Goal: Task Accomplishment & Management: Use online tool/utility

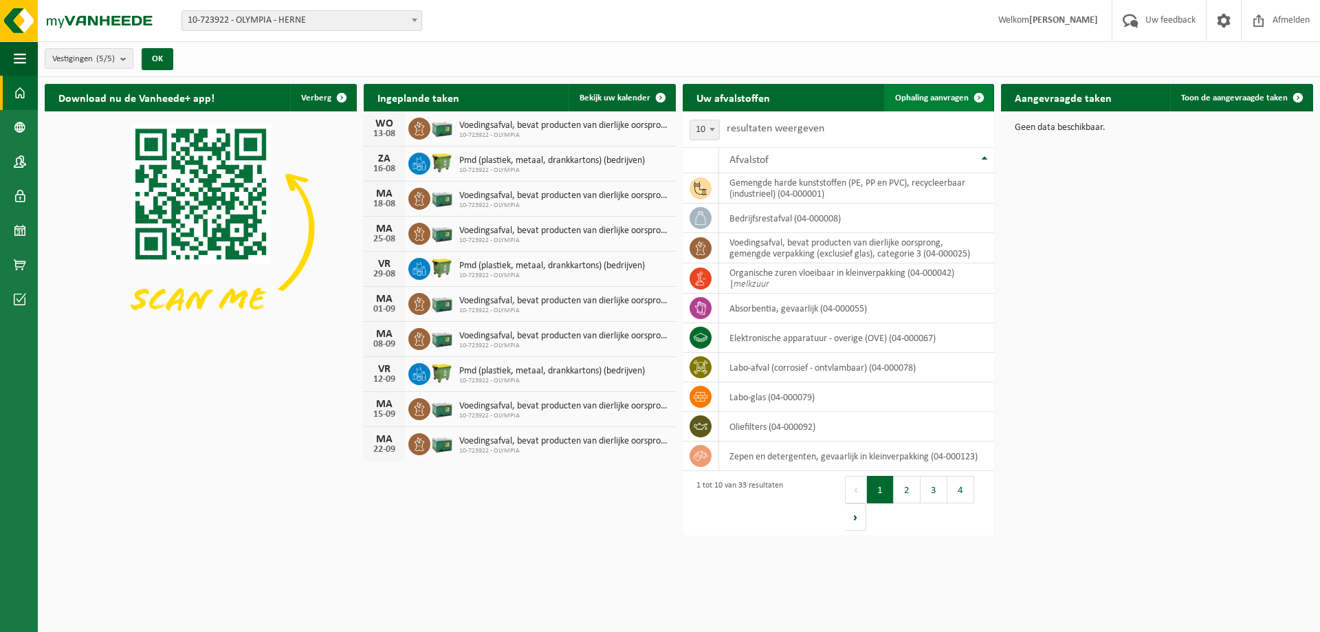
click at [933, 95] on span "Ophaling aanvragen" at bounding box center [932, 98] width 74 height 9
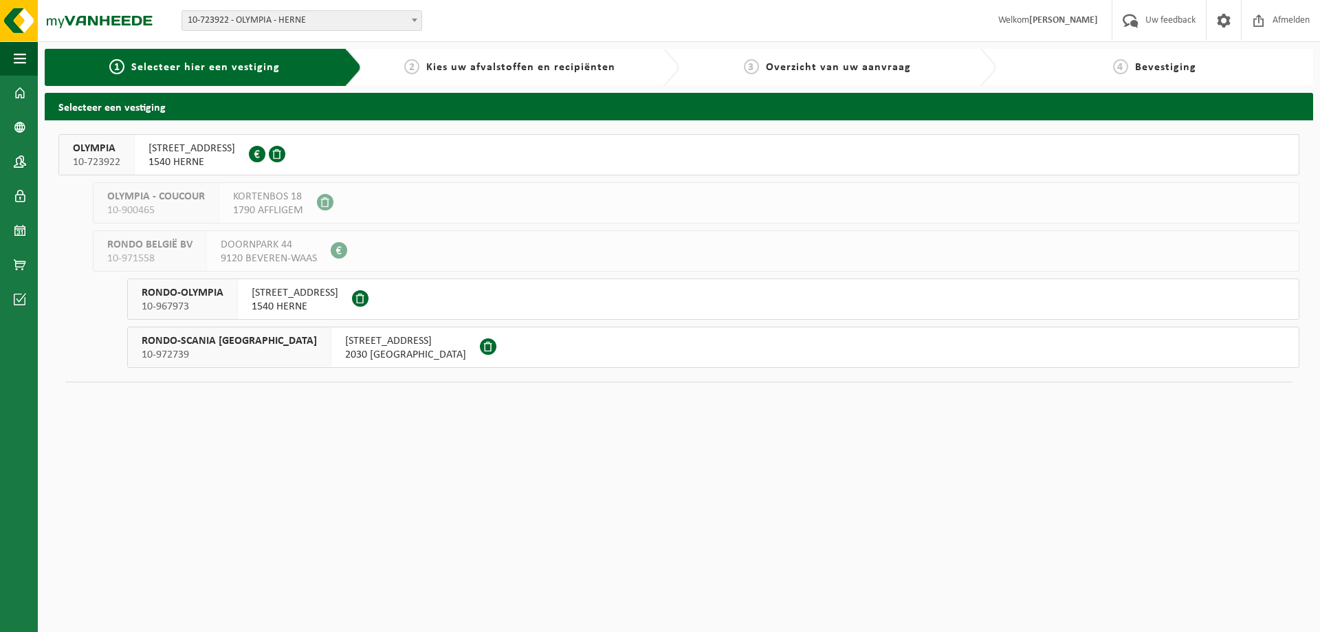
click at [185, 153] on span "STEENWEG ASSE 183" at bounding box center [192, 149] width 87 height 14
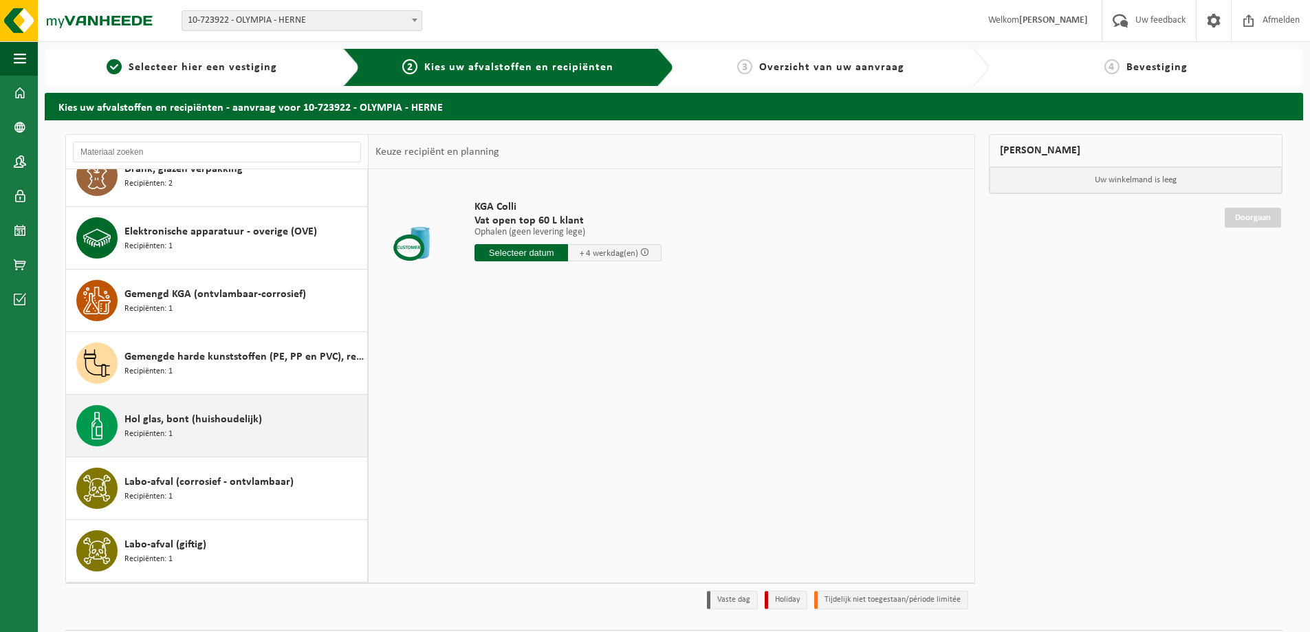
scroll to position [344, 0]
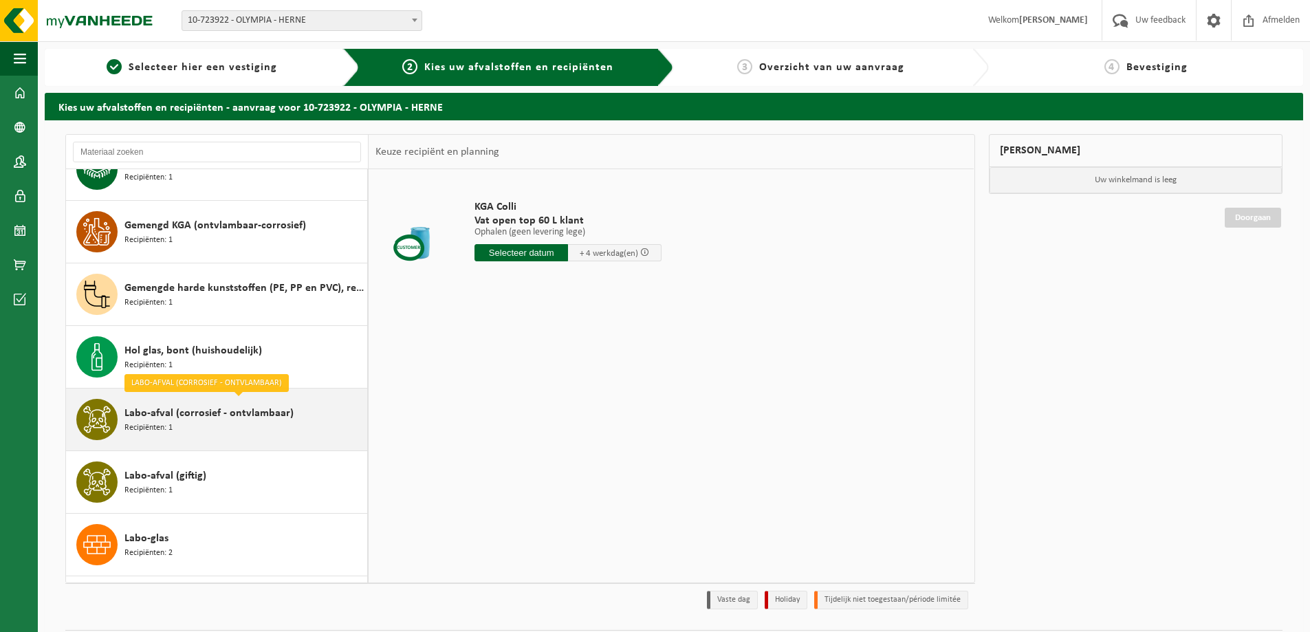
click at [205, 415] on span "Labo-afval (corrosief - ontvlambaar)" at bounding box center [208, 413] width 169 height 17
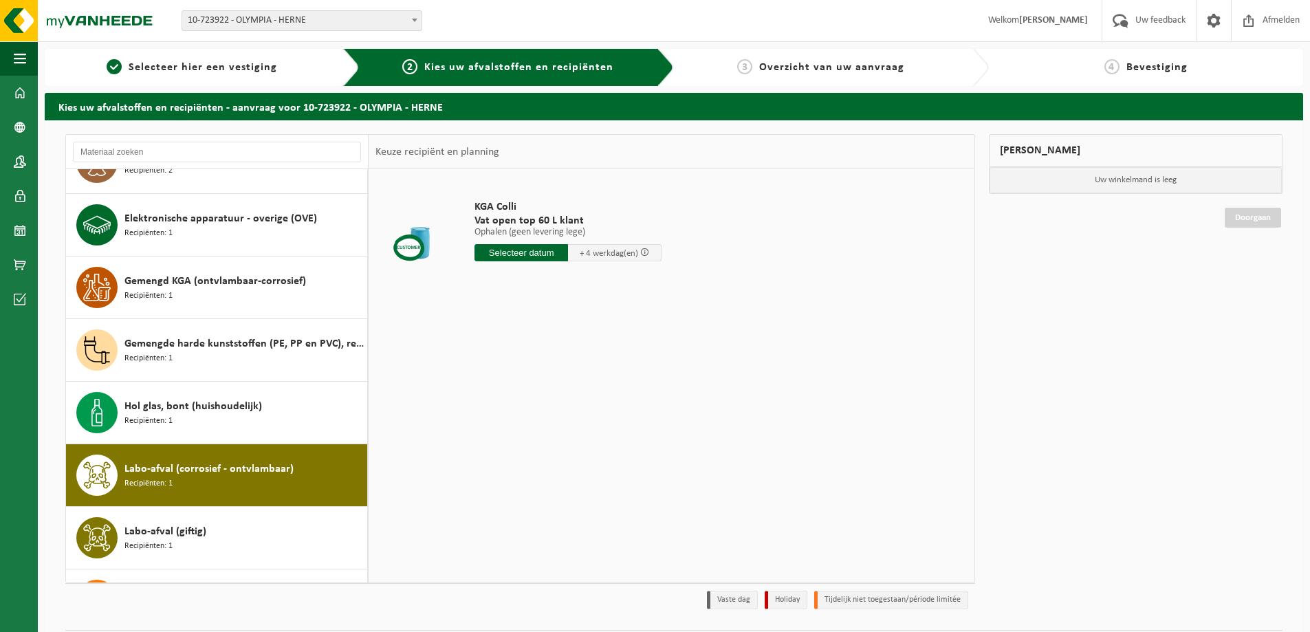
scroll to position [494, 0]
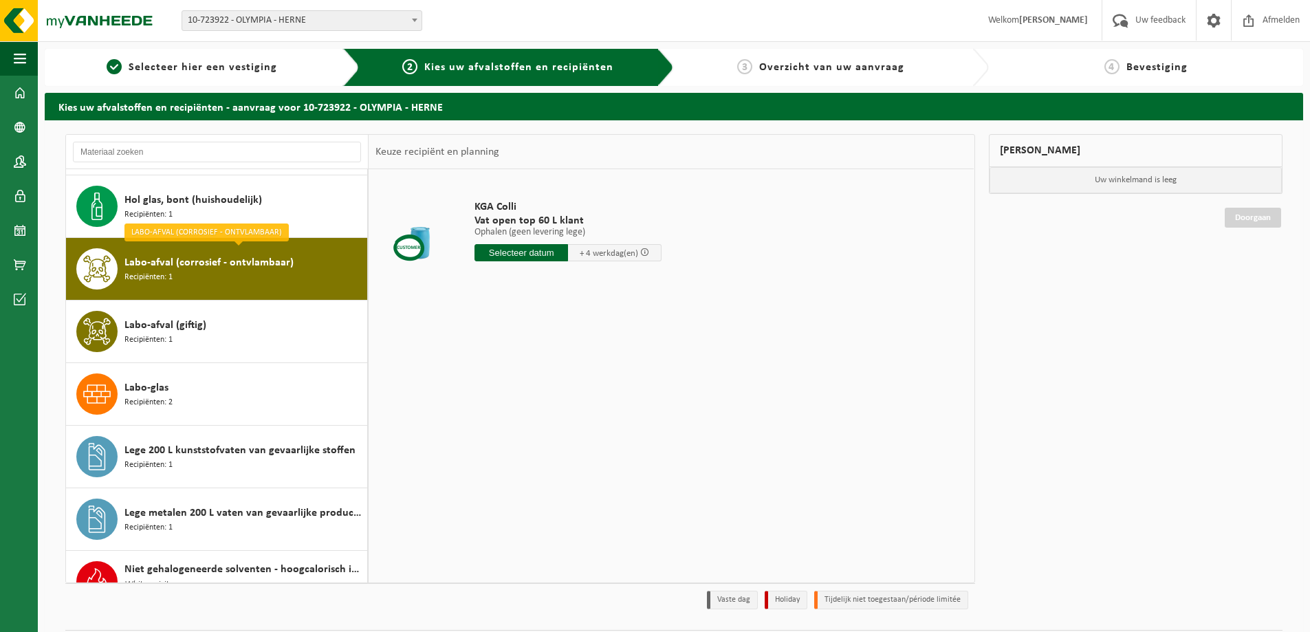
click at [221, 266] on span "Labo-afval (corrosief - ontvlambaar)" at bounding box center [208, 262] width 169 height 17
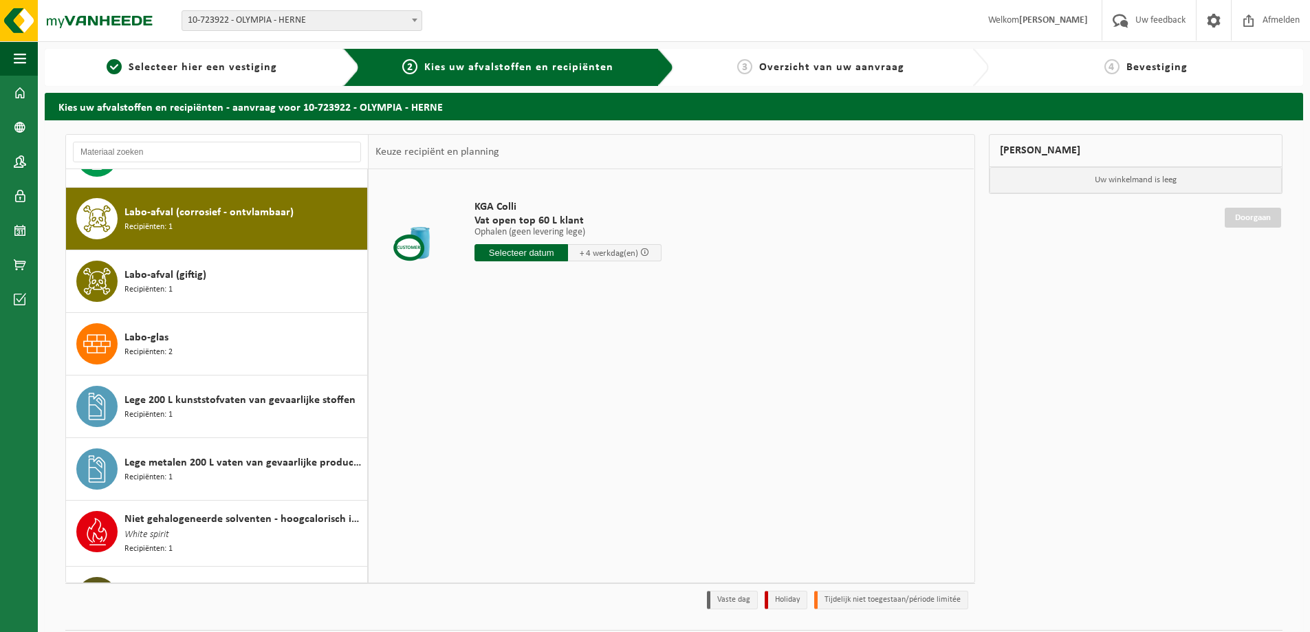
click at [221, 266] on div "Absorbentia, gevaarlijk Recipiënten: 1 Afgewerkte olie - industrie in 200lt Rec…" at bounding box center [217, 375] width 303 height 413
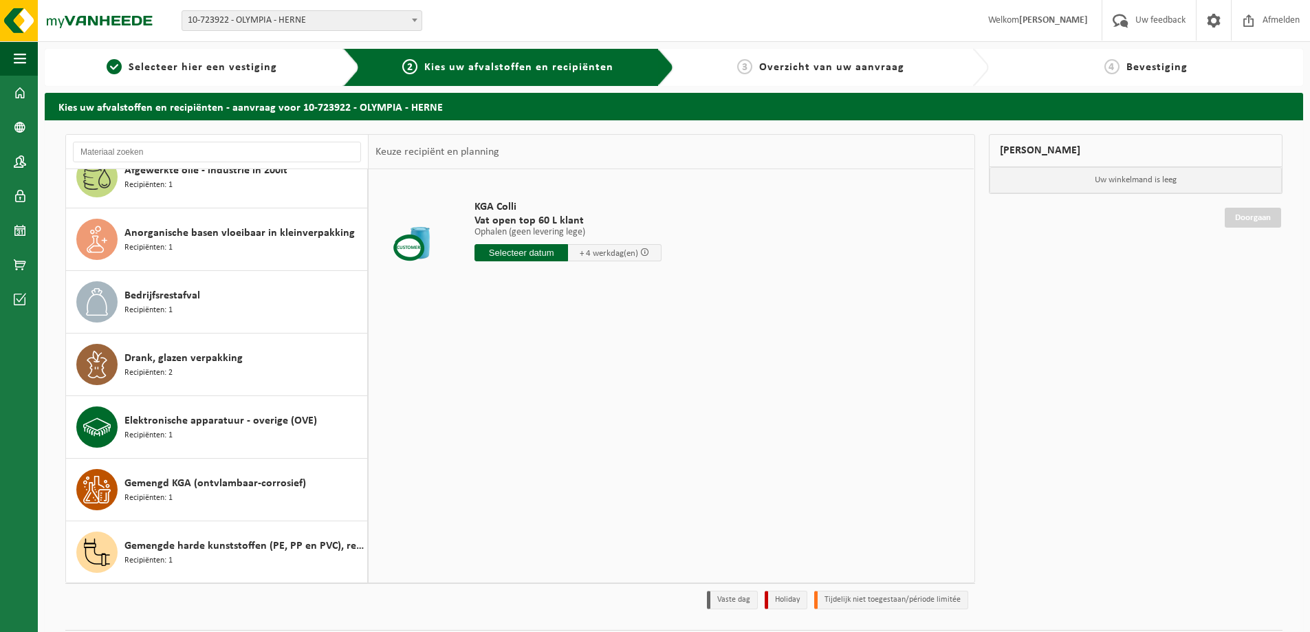
scroll to position [0, 0]
